Goal: Find specific page/section: Find specific page/section

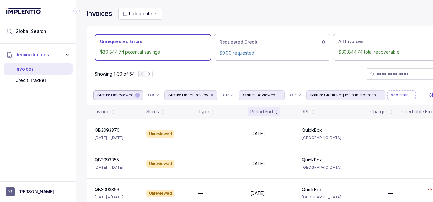
click at [135, 97] on div "remove content" at bounding box center [137, 94] width 5 height 5
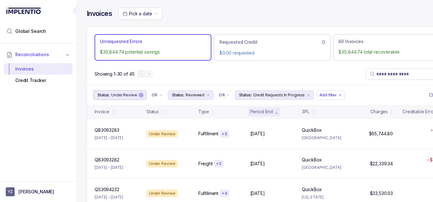
click at [140, 95] on icon "remove content" at bounding box center [141, 95] width 4 height 4
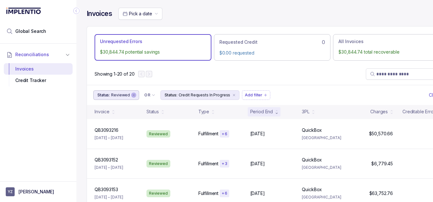
click at [133, 95] on icon "remove content" at bounding box center [134, 95] width 4 height 4
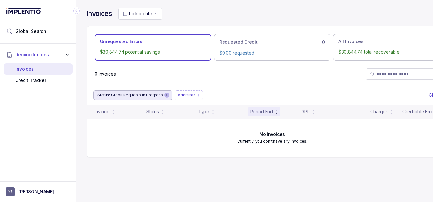
click at [166, 95] on icon "remove content" at bounding box center [167, 95] width 2 height 2
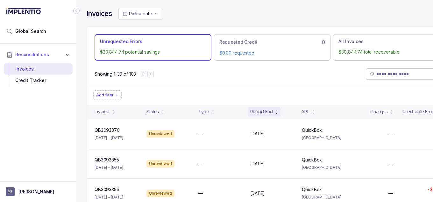
click at [395, 70] on span at bounding box center [408, 73] width 84 height 11
click at [390, 75] on input "search" at bounding box center [411, 74] width 69 height 6
paste input "*********"
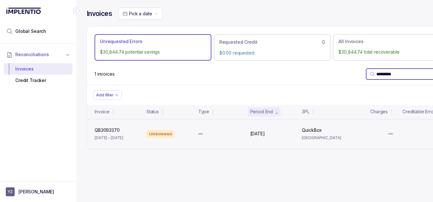
type input "*********"
click at [162, 138] on div "QB3093370 QB3093370 [DATE] – [DATE] Unreviewed — [DATE] [DATE] QuickBox QuickBo…" at bounding box center [272, 134] width 371 height 30
click at [207, 127] on div "QB3093370 QB3093370 [DATE] – [DATE] Unreviewed — [DATE] [DATE] QuickBox QuickBo…" at bounding box center [272, 134] width 371 height 30
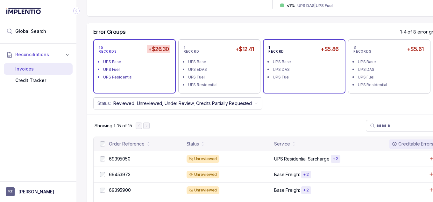
scroll to position [234, 40]
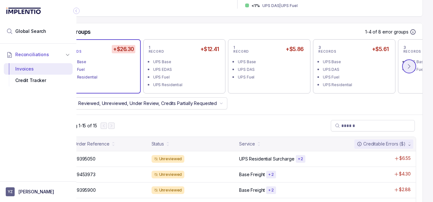
click at [406, 67] on icon at bounding box center [409, 66] width 6 height 6
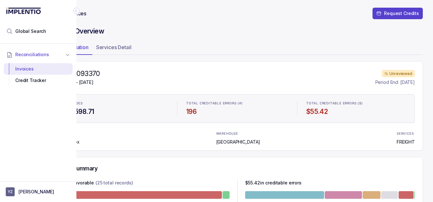
scroll to position [0, 0]
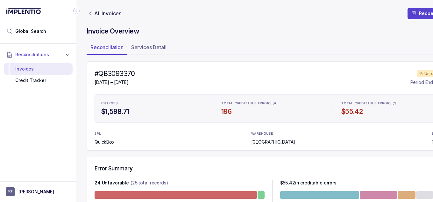
click at [76, 12] on icon "Collapse Icon" at bounding box center [76, 11] width 6 height 6
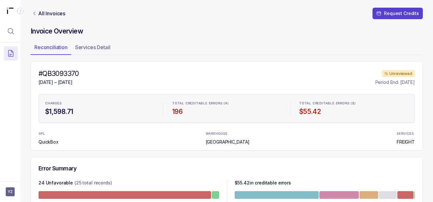
click at [20, 10] on icon "Collapse Icon" at bounding box center [21, 11] width 2 height 3
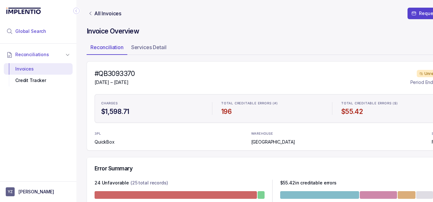
click at [13, 28] on div "Global Search" at bounding box center [26, 31] width 40 height 6
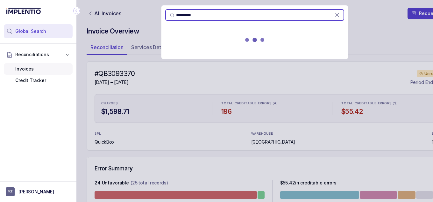
type input "*********"
click at [34, 69] on div "Invoices" at bounding box center [38, 68] width 59 height 11
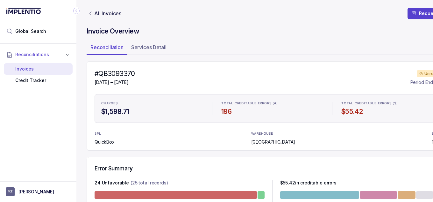
scroll to position [0, 40]
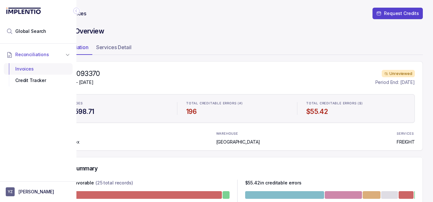
click at [50, 70] on div "Invoices" at bounding box center [38, 68] width 59 height 11
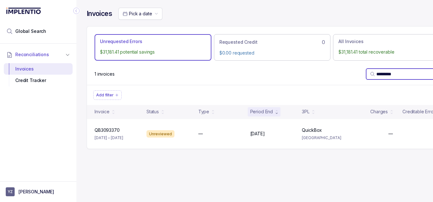
drag, startPoint x: 405, startPoint y: 73, endPoint x: 352, endPoint y: 76, distance: 53.0
click at [352, 76] on div "1 invoices *********" at bounding box center [272, 74] width 371 height 22
paste input "search"
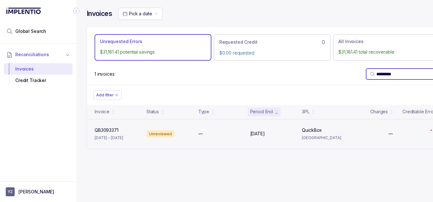
type input "*********"
click at [131, 133] on div "QB3093371 QB3093371 [DATE] – [DATE]" at bounding box center [116, 134] width 49 height 14
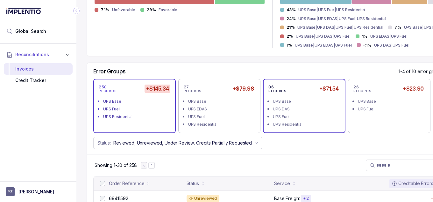
scroll to position [194, 40]
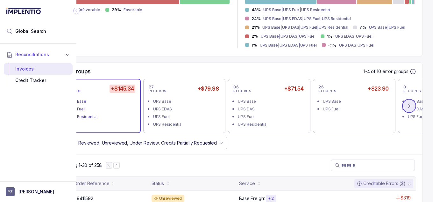
click at [406, 104] on icon at bounding box center [409, 106] width 6 height 6
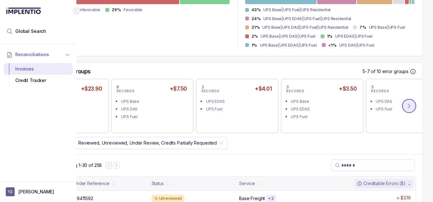
click at [406, 104] on icon at bounding box center [409, 106] width 6 height 6
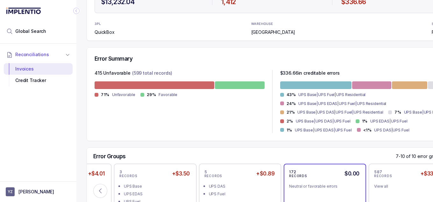
scroll to position [109, 0]
